Goal: Transaction & Acquisition: Purchase product/service

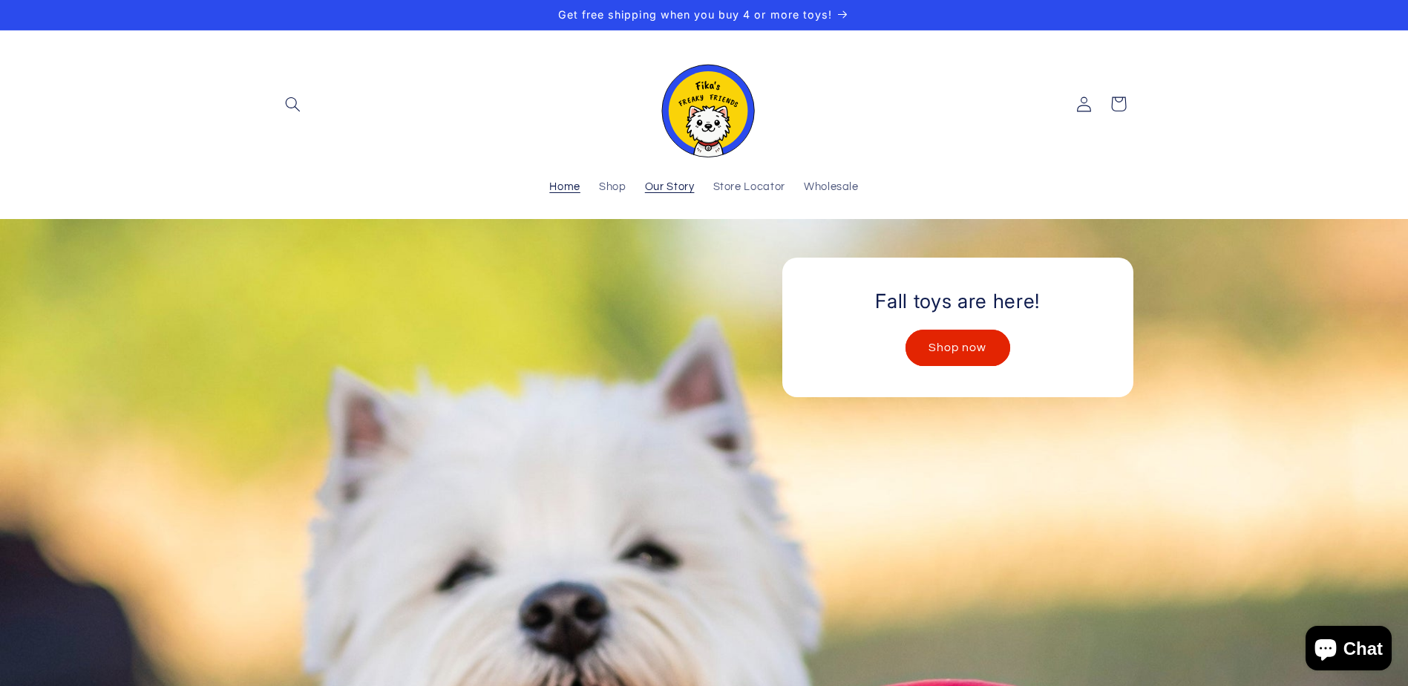
click at [663, 185] on span "Our Story" at bounding box center [670, 187] width 50 height 14
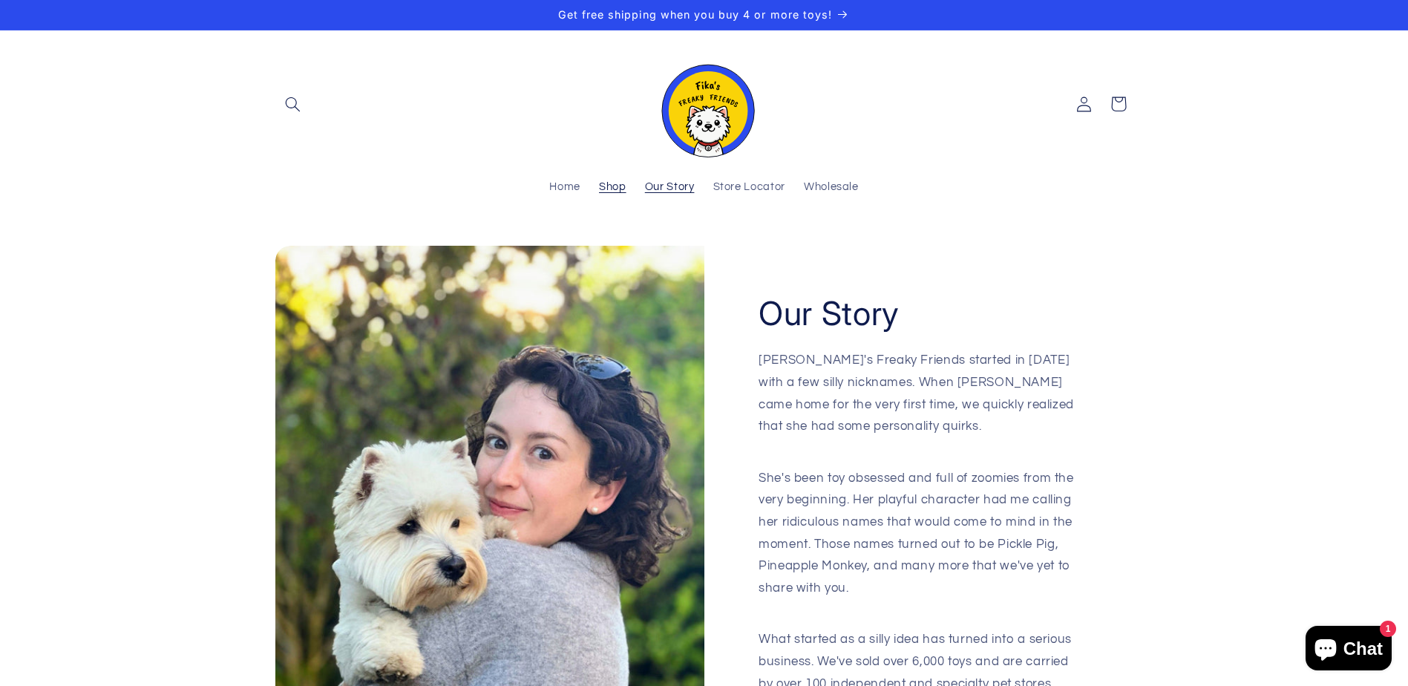
click at [615, 186] on span "Shop" at bounding box center [612, 187] width 27 height 14
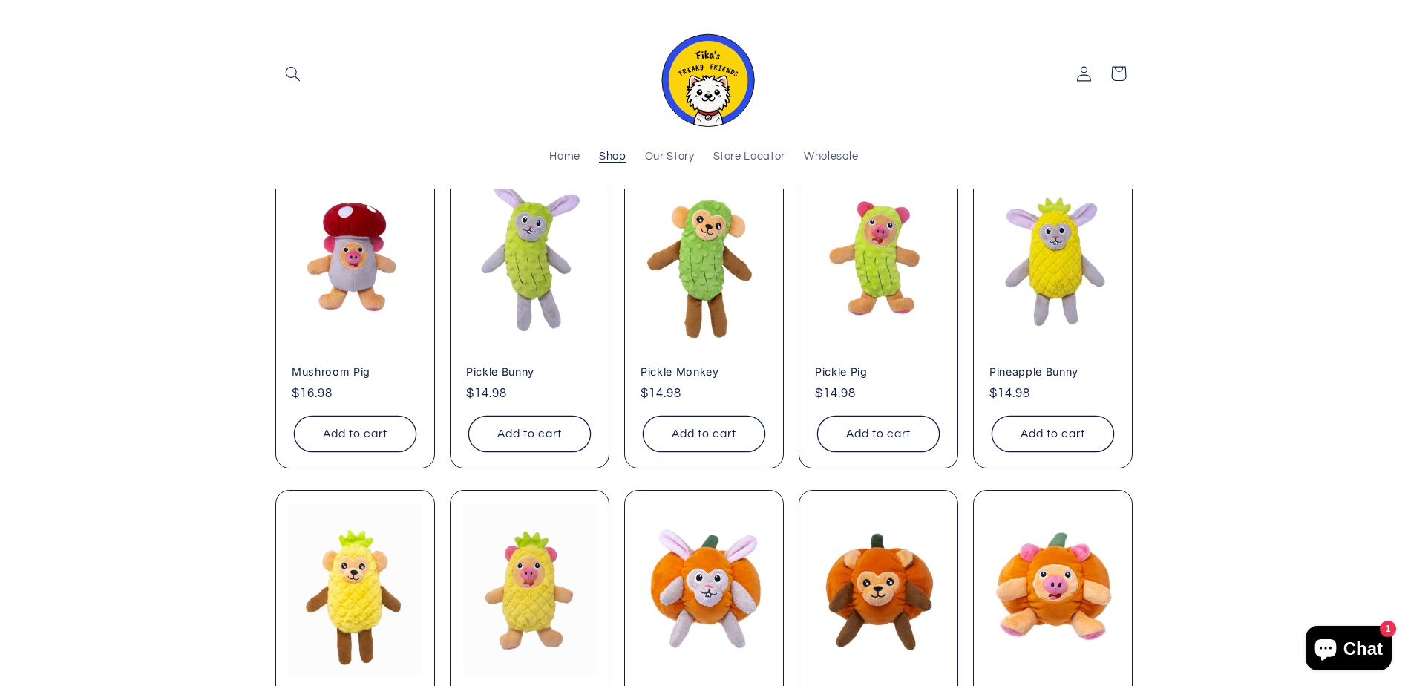
scroll to position [520, 0]
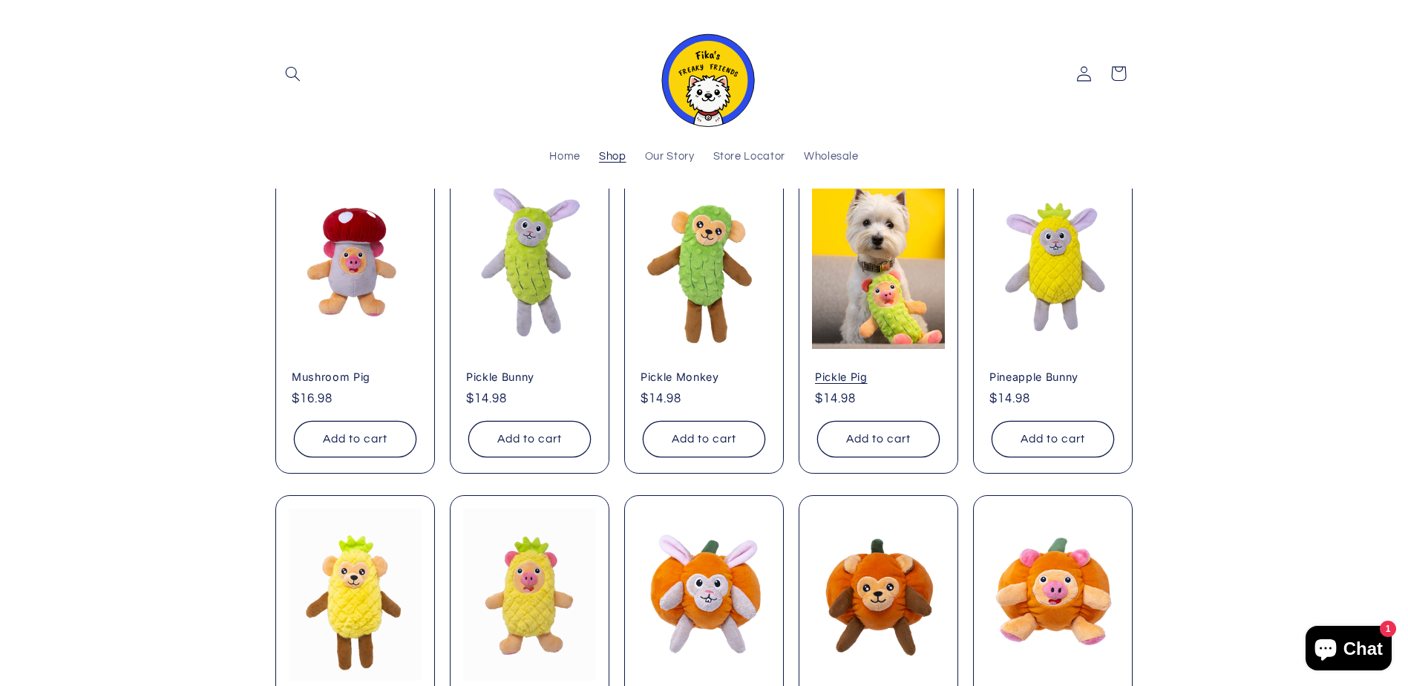
click at [922, 370] on link "Pickle Pig" at bounding box center [878, 376] width 127 height 13
